Goal: Check status

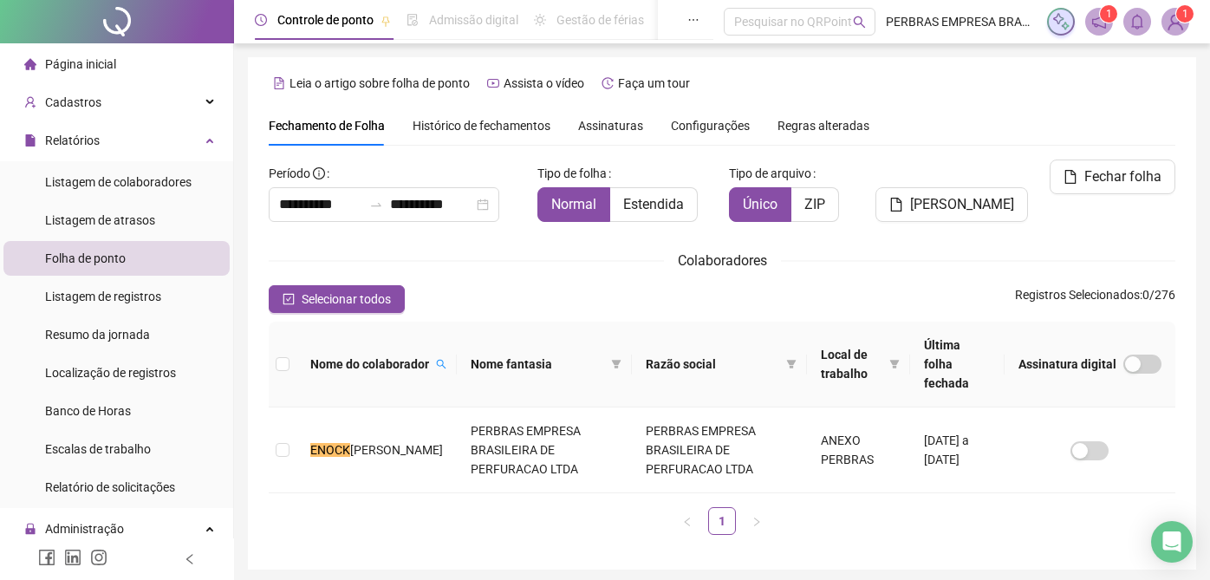
scroll to position [44, 0]
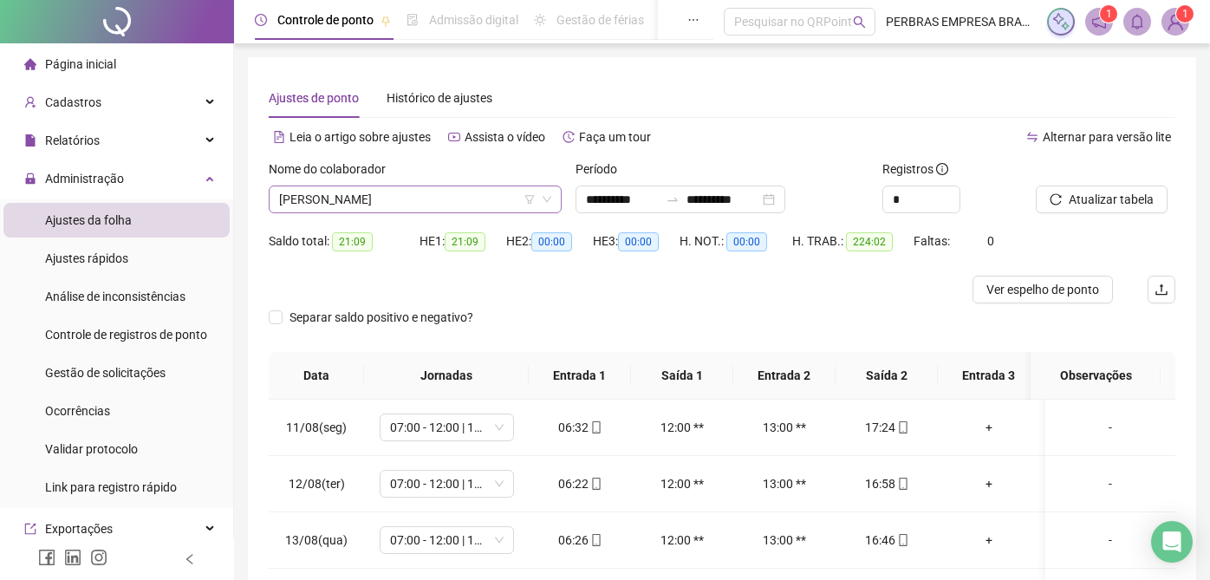
click at [405, 194] on span "[PERSON_NAME]" at bounding box center [415, 199] width 272 height 26
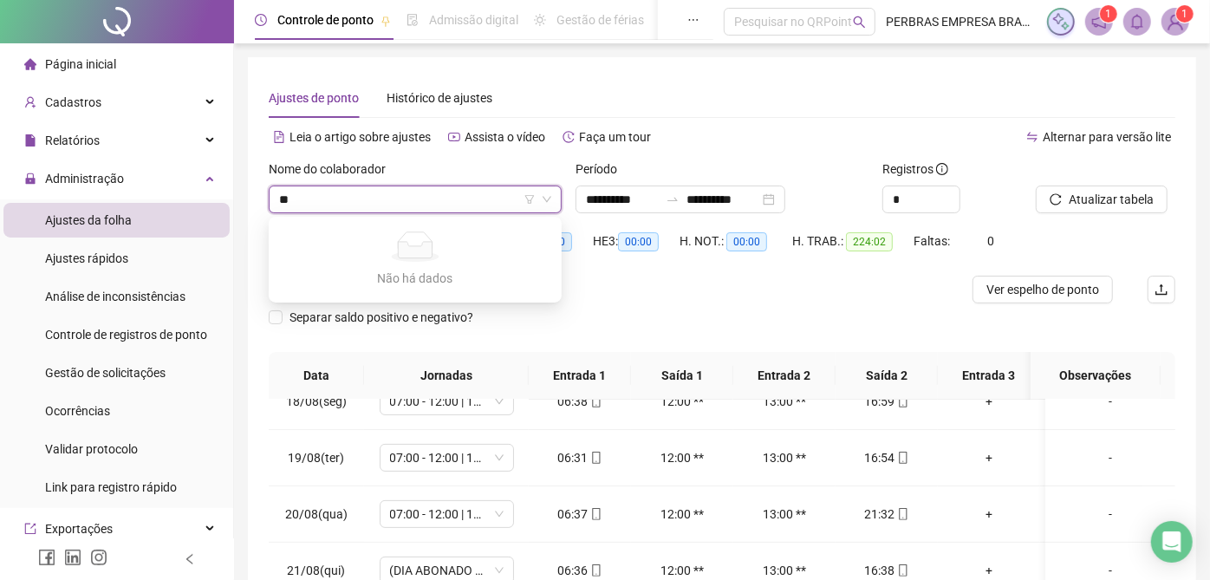
type input "*"
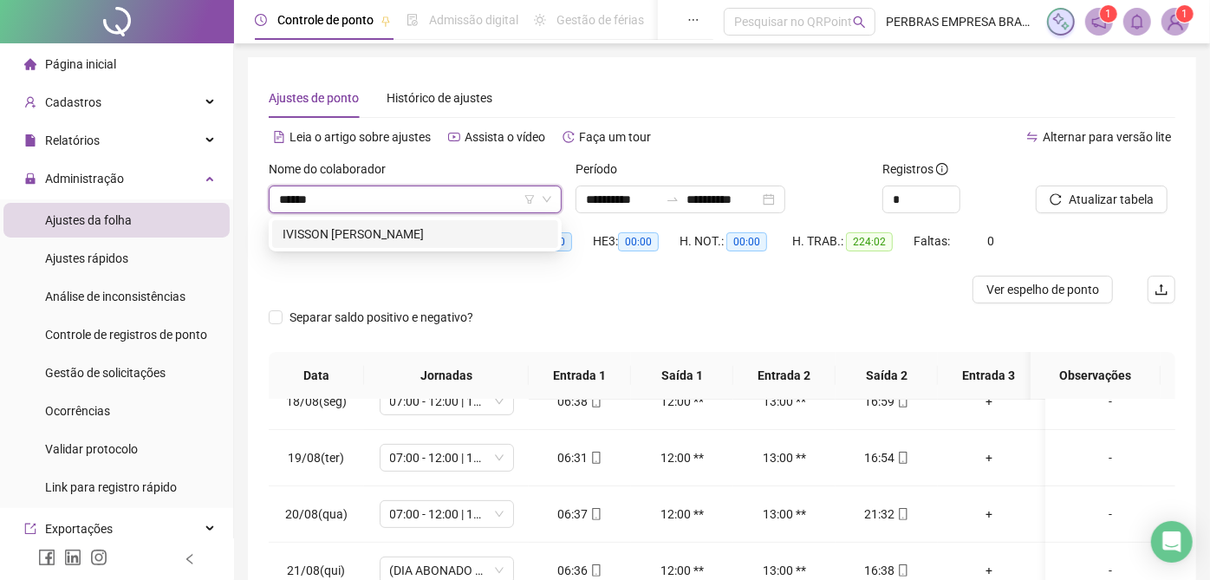
type input "*******"
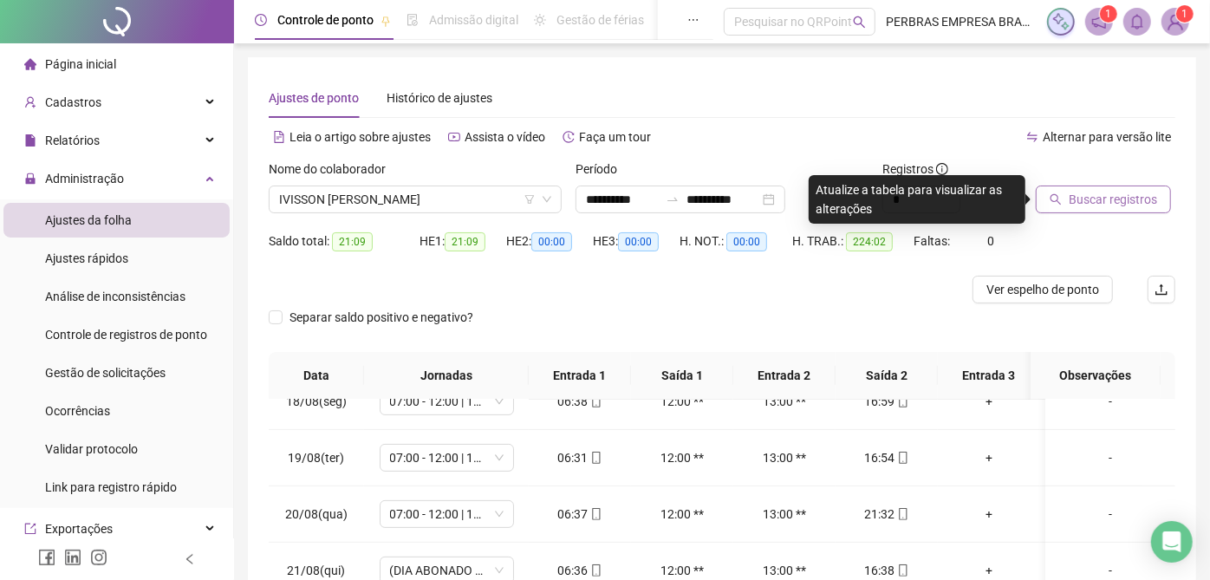
click at [1135, 192] on span "Buscar registros" at bounding box center [1113, 199] width 88 height 19
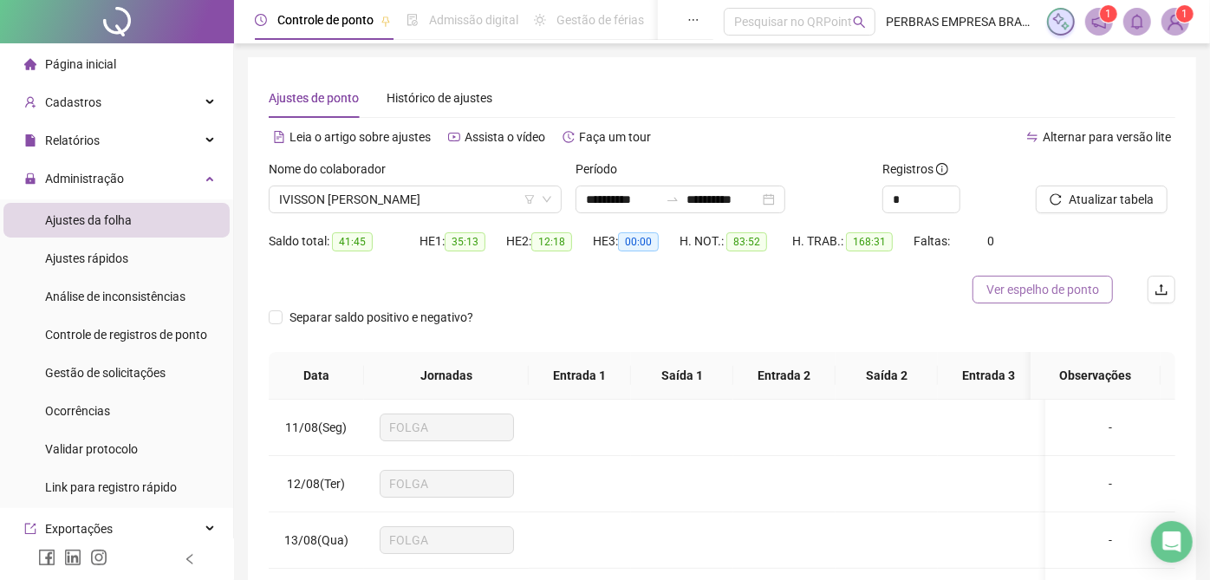
click at [1037, 278] on button "Ver espelho de ponto" at bounding box center [1043, 290] width 140 height 28
